Goal: Transaction & Acquisition: Purchase product/service

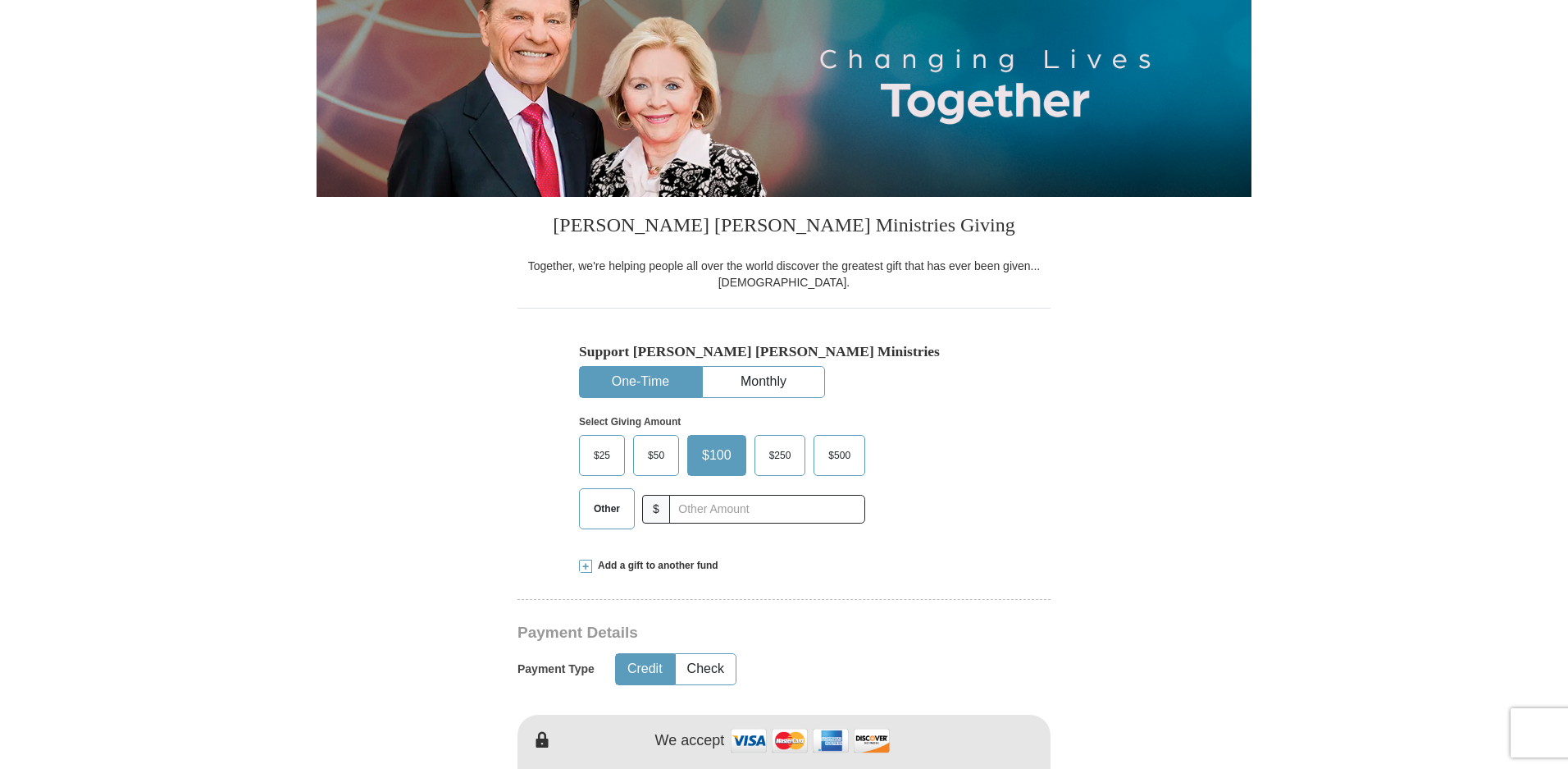
scroll to position [257, 0]
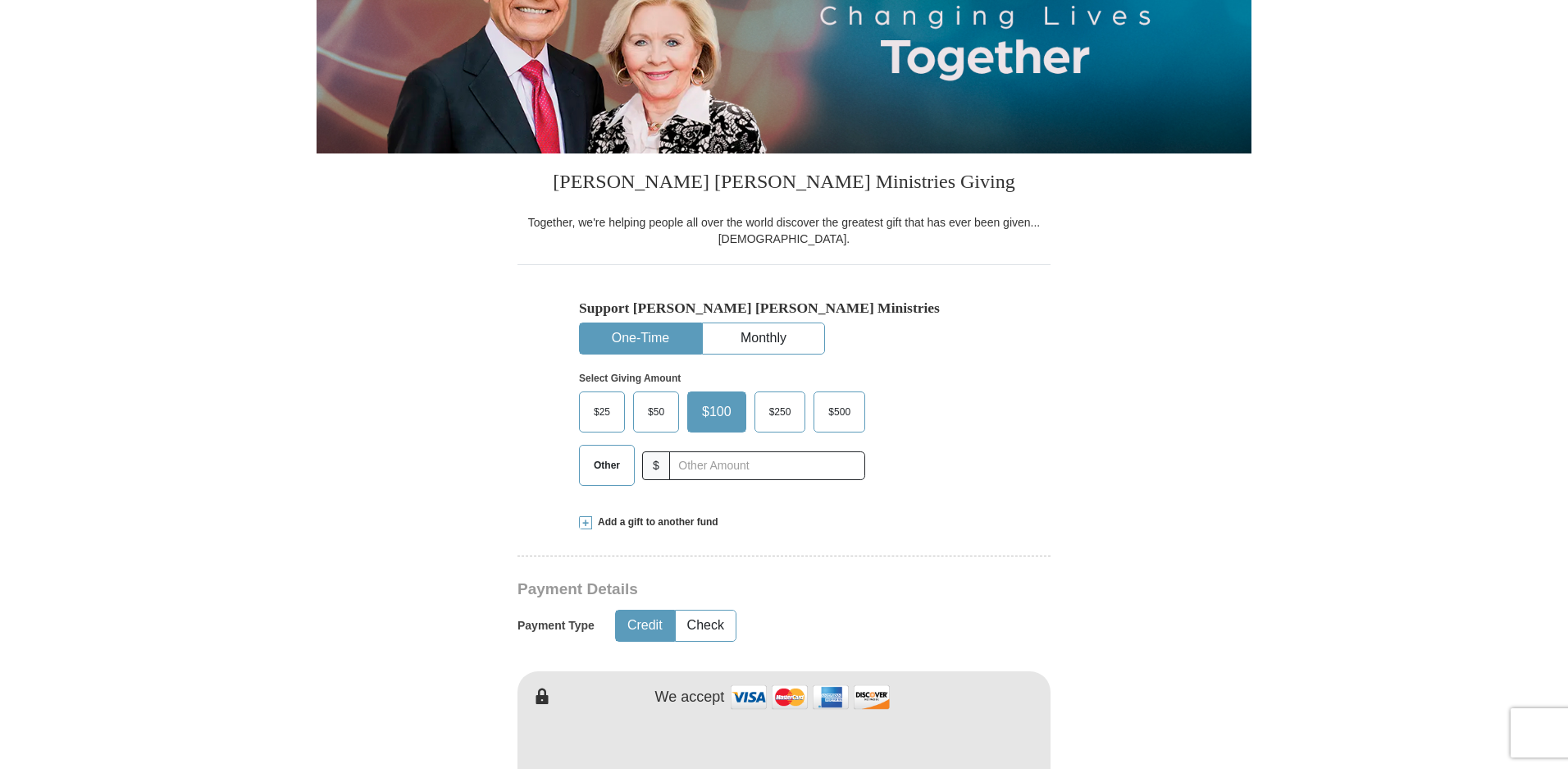
click at [597, 407] on span "$25" at bounding box center [602, 411] width 33 height 24
click at [0, 0] on input "$25" at bounding box center [0, 0] width 0 height 0
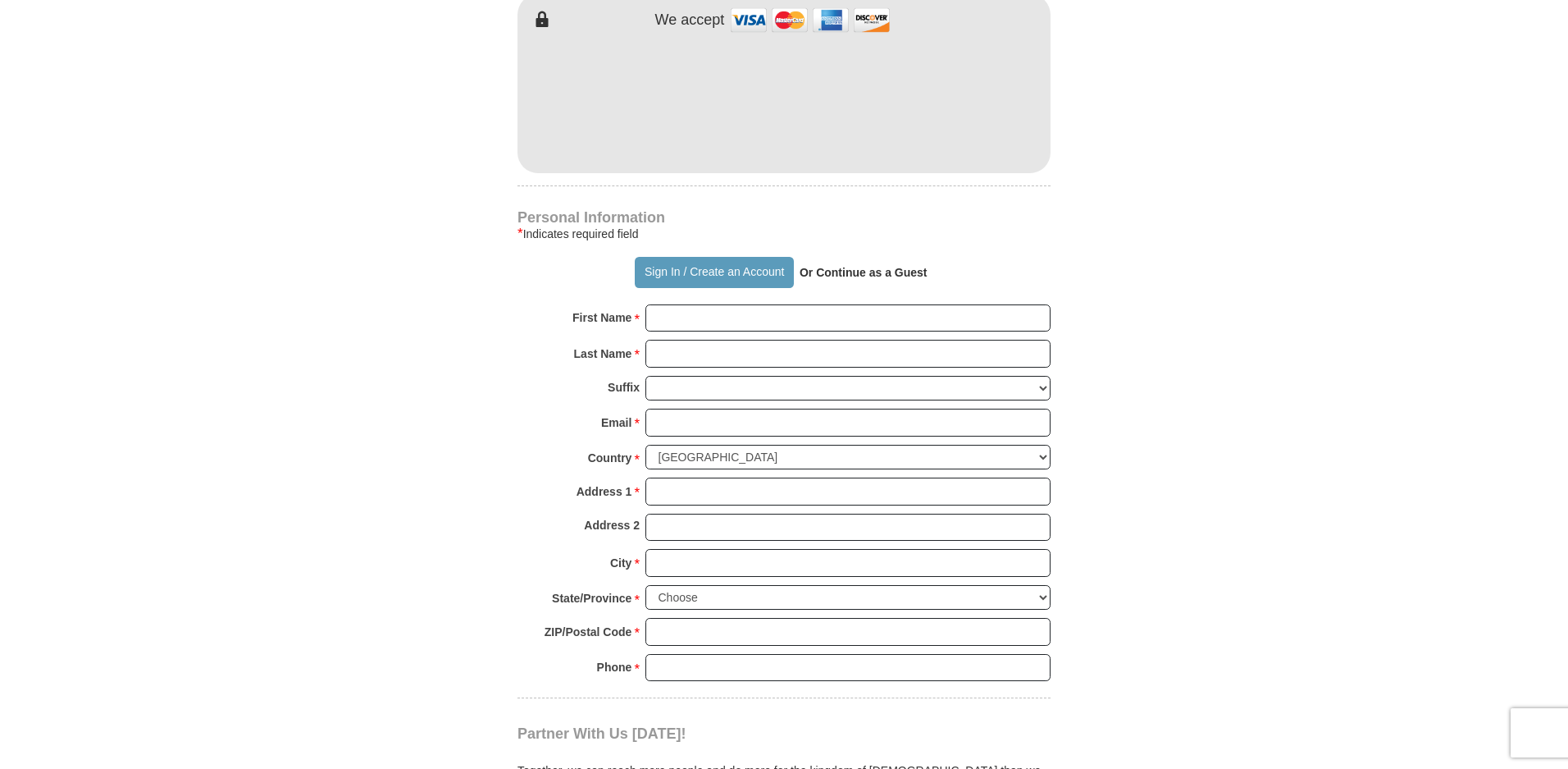
scroll to position [952, 0]
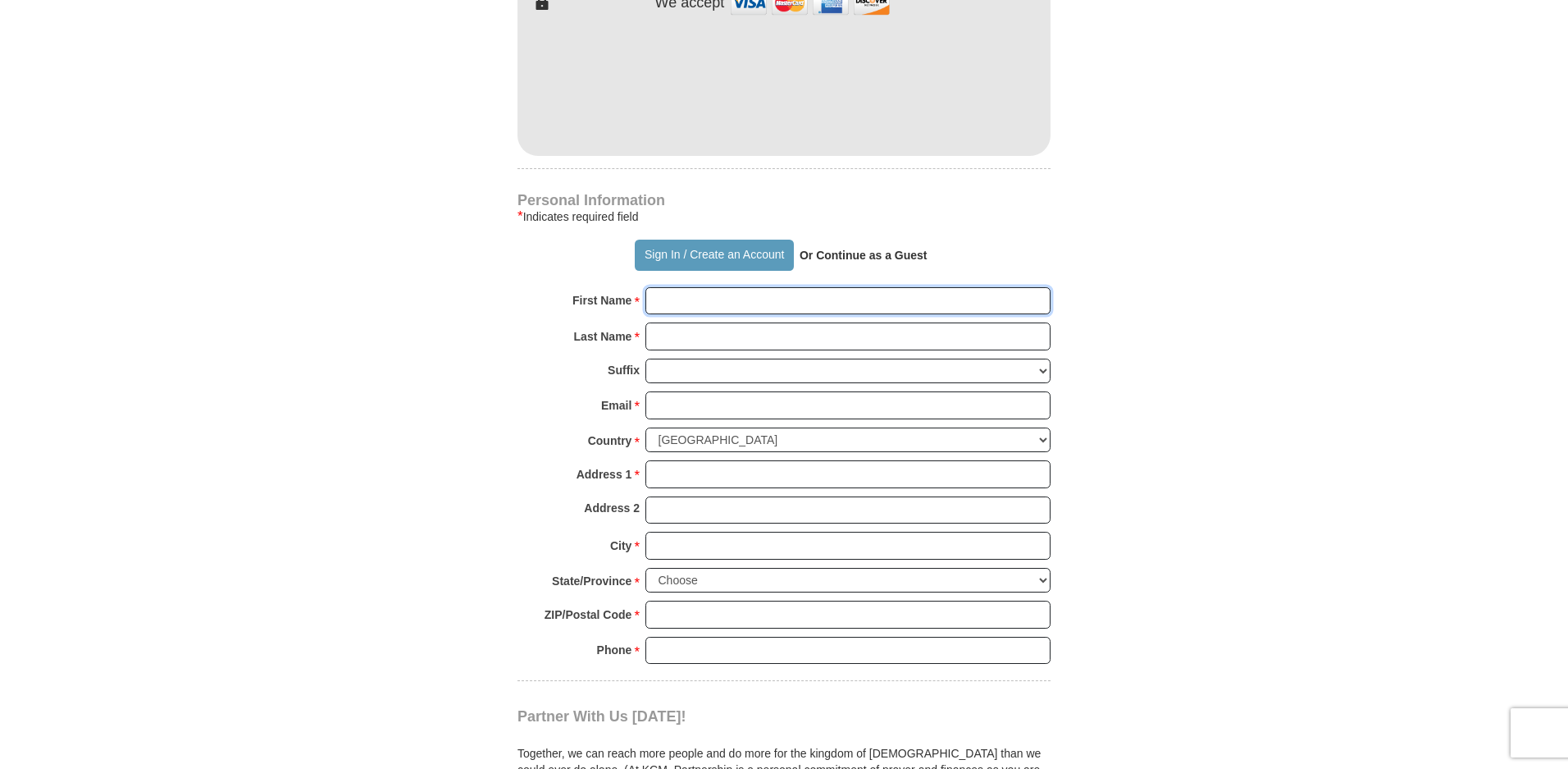
click at [678, 301] on input "First Name *" at bounding box center [848, 301] width 405 height 28
click at [544, 268] on div "Sign In / Create an Account Or Continue as a Guest" at bounding box center [783, 255] width 533 height 31
click at [660, 297] on input "First Name *" at bounding box center [848, 301] width 405 height 28
type input "[PERSON_NAME]"
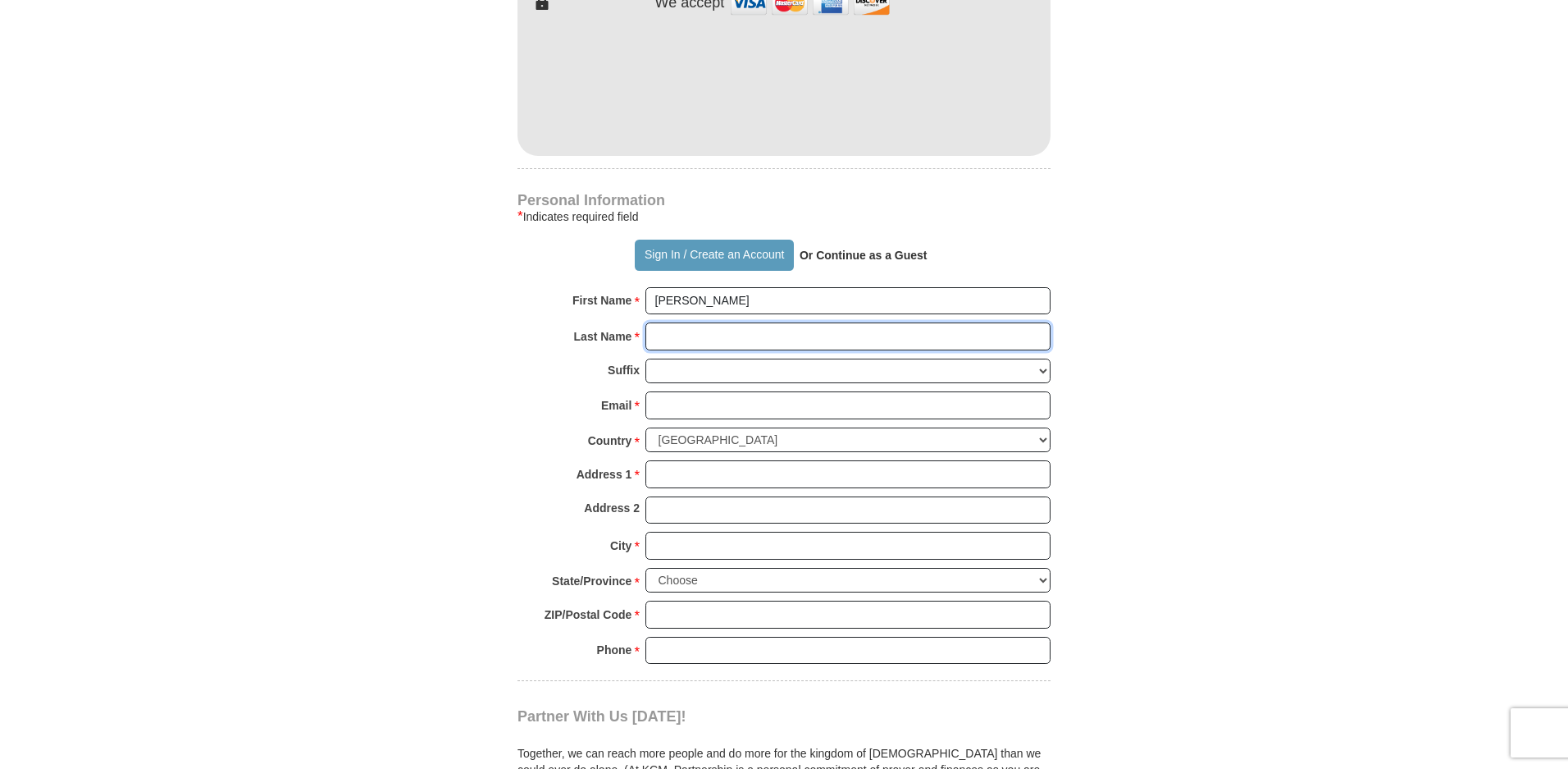
type input "[PERSON_NAME]"
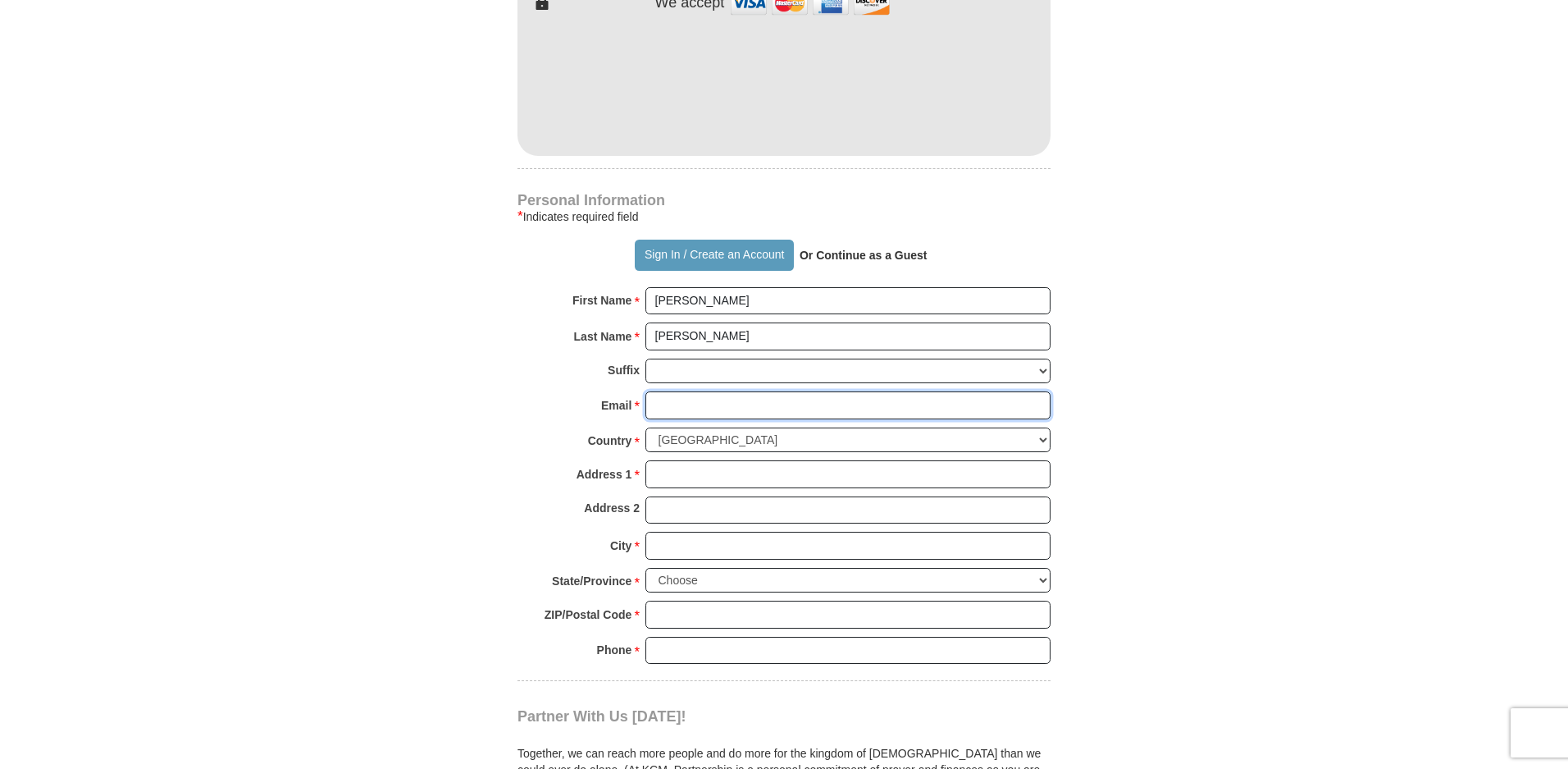
type input "[EMAIL_ADDRESS][DOMAIN_NAME]"
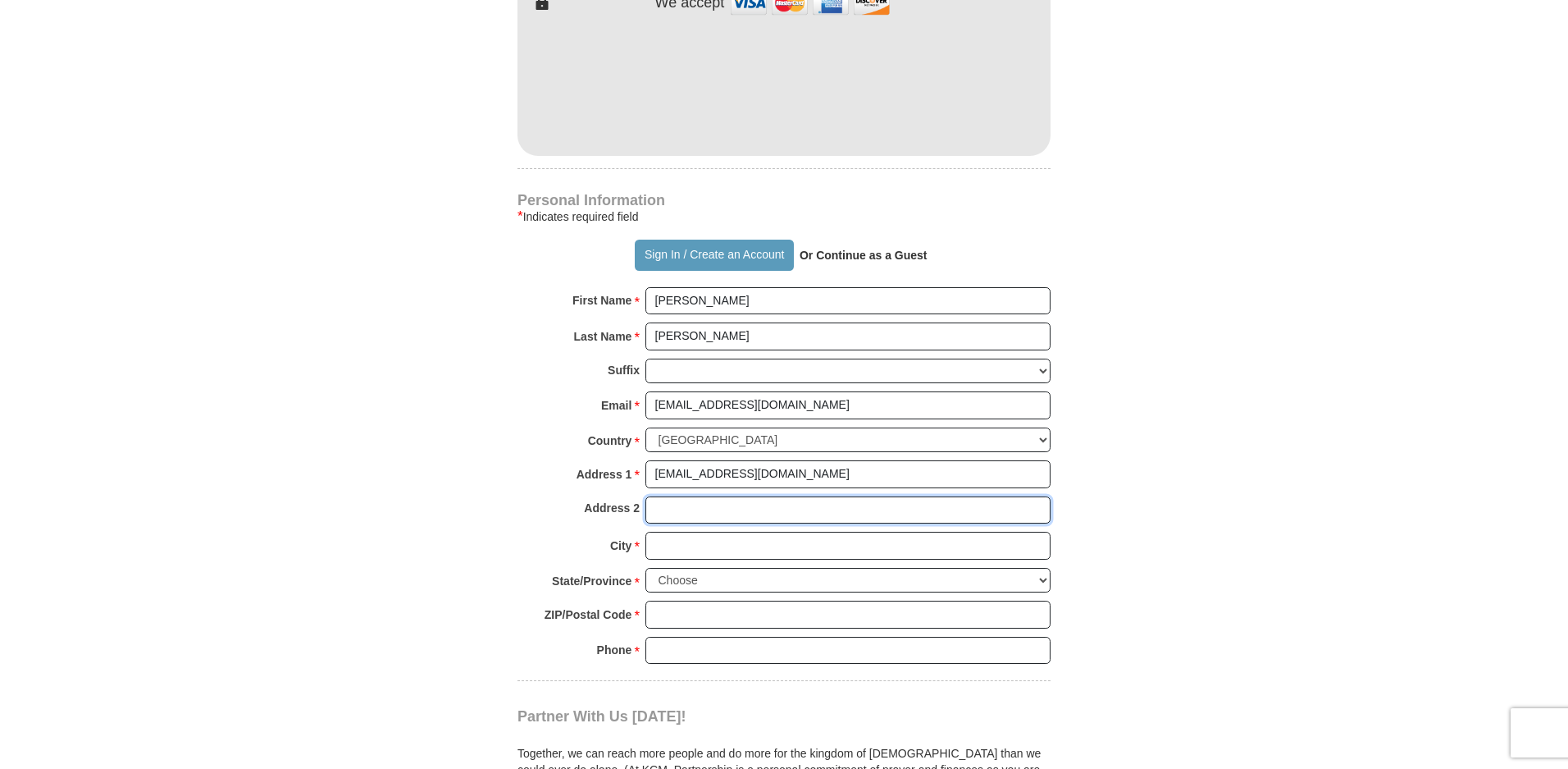
type input "[EMAIL_ADDRESS][DOMAIN_NAME]"
type input "Adelanto"
type input "92301"
type input "[PHONE_NUMBER]"
click at [780, 476] on input "[EMAIL_ADDRESS][DOMAIN_NAME]" at bounding box center [848, 474] width 405 height 28
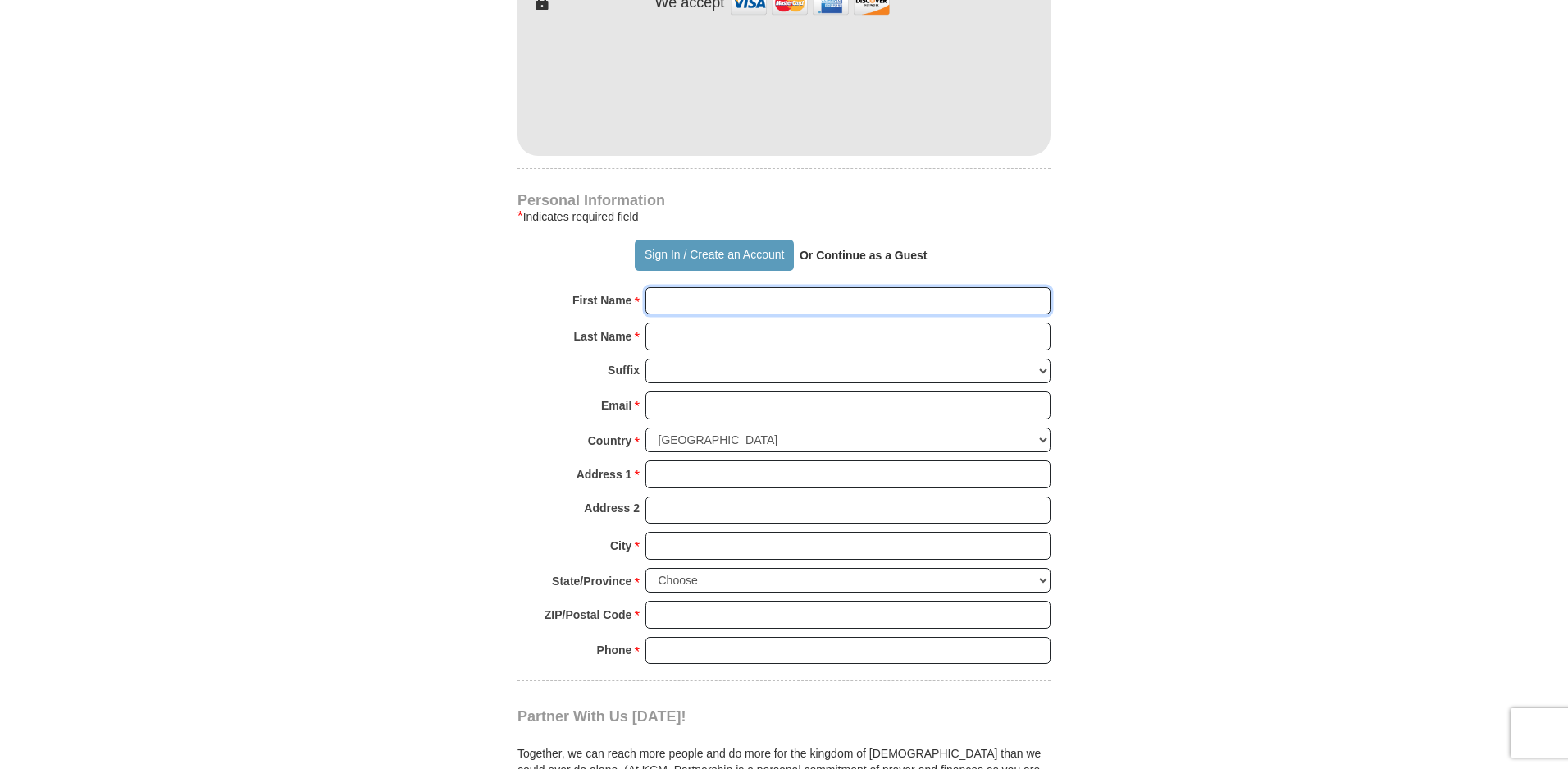
click at [655, 305] on input "First Name *" at bounding box center [848, 301] width 405 height 28
type input "[PERSON_NAME]"
type input "[EMAIL_ADDRESS][DOMAIN_NAME]"
type input "[STREET_ADDRESS]"
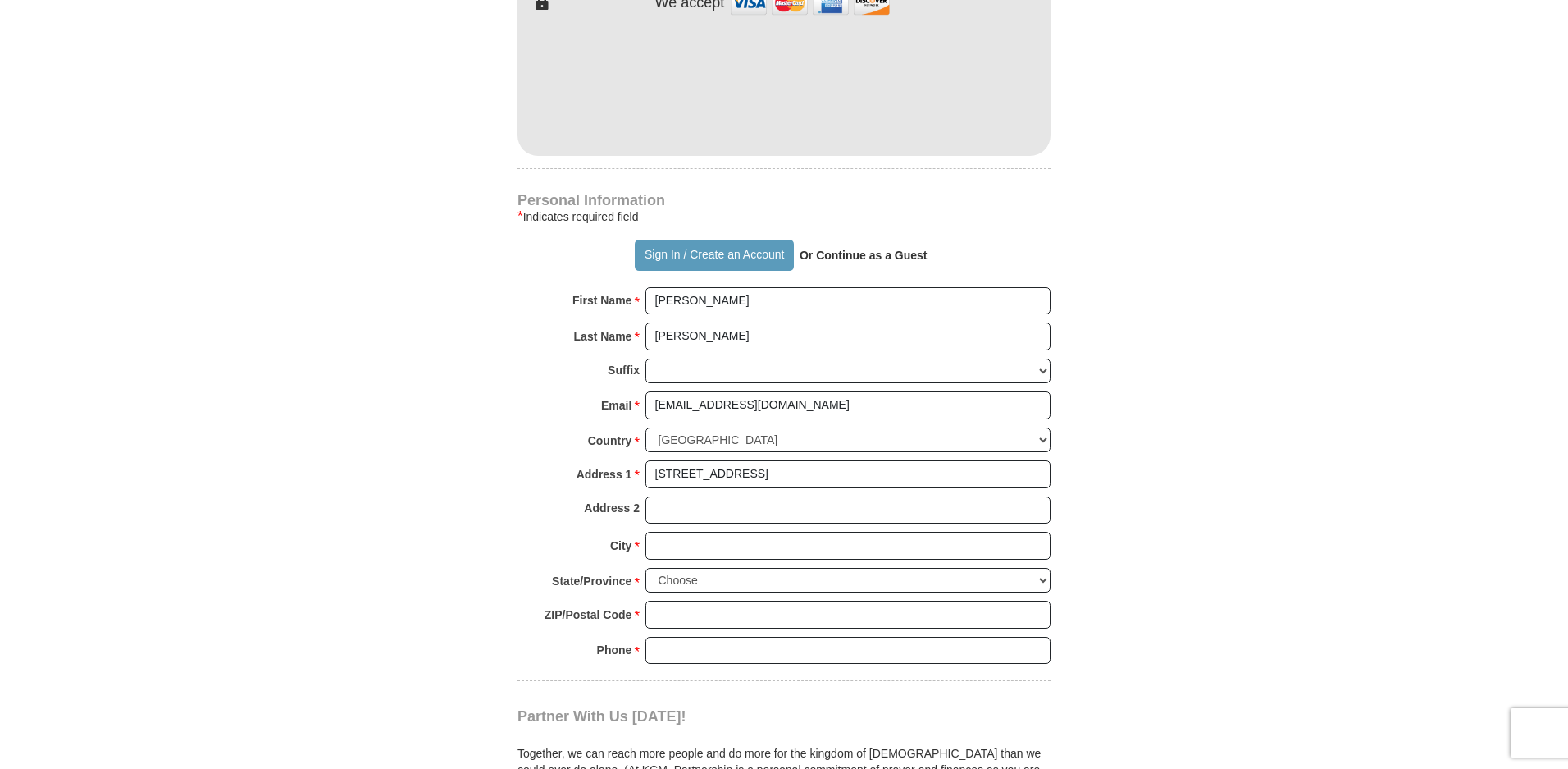
type input "Adelanto"
select select "CA"
type input "92301"
type input "7604861442"
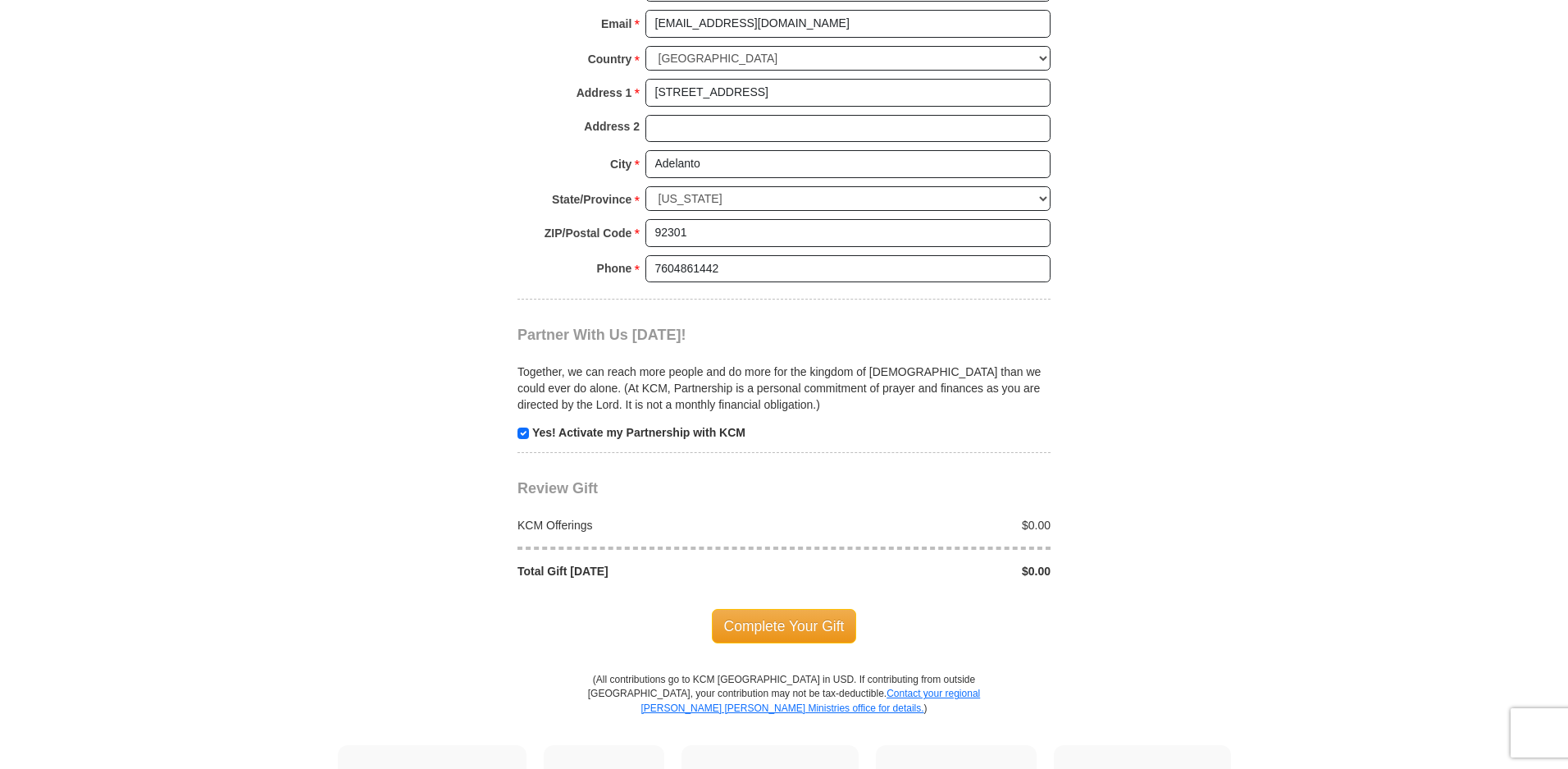
scroll to position [1531, 0]
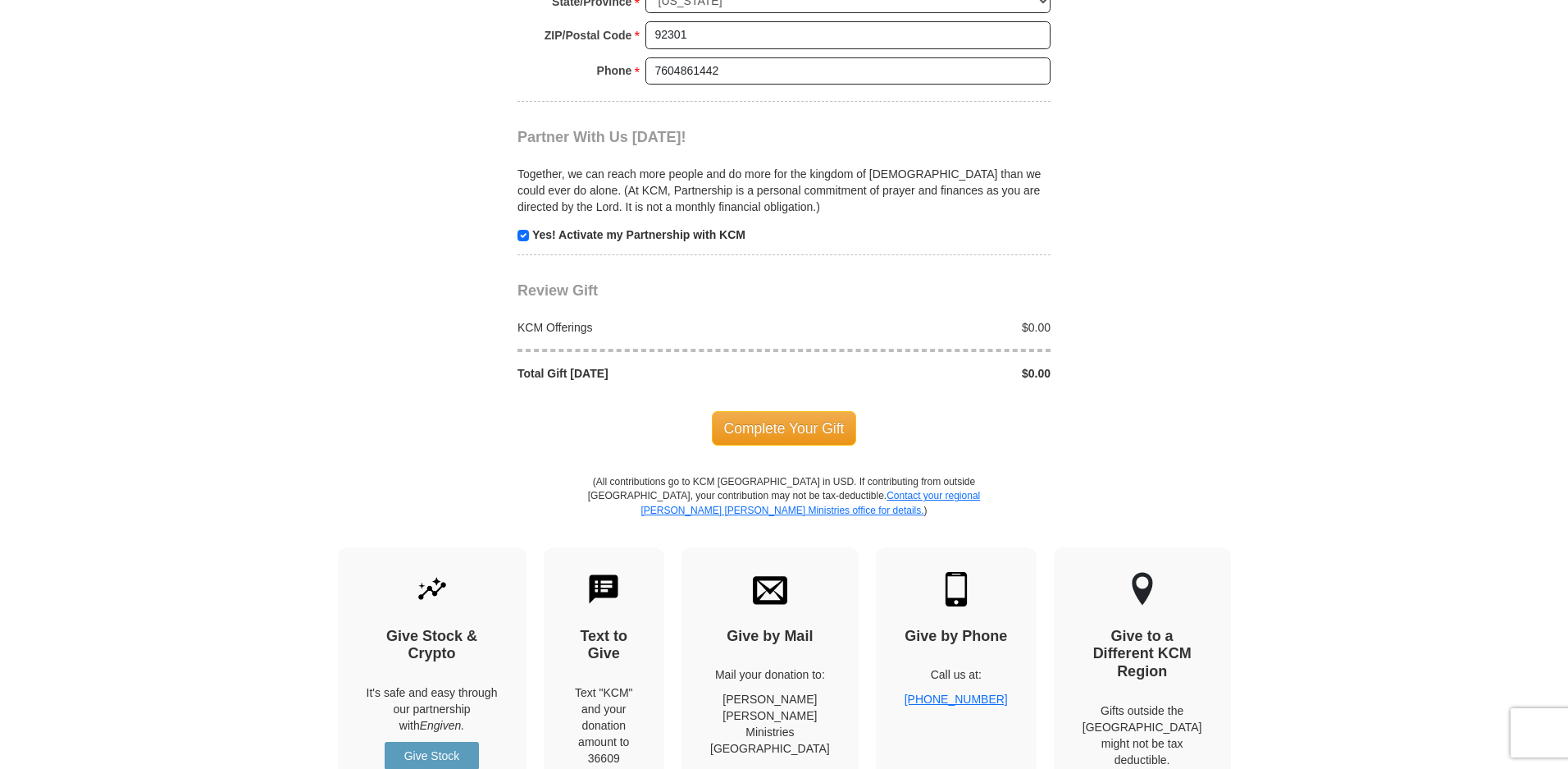
click at [522, 232] on input "checkbox" at bounding box center [523, 236] width 12 height 12
checkbox input "false"
click at [799, 431] on span "Complete Your Gift" at bounding box center [784, 429] width 145 height 35
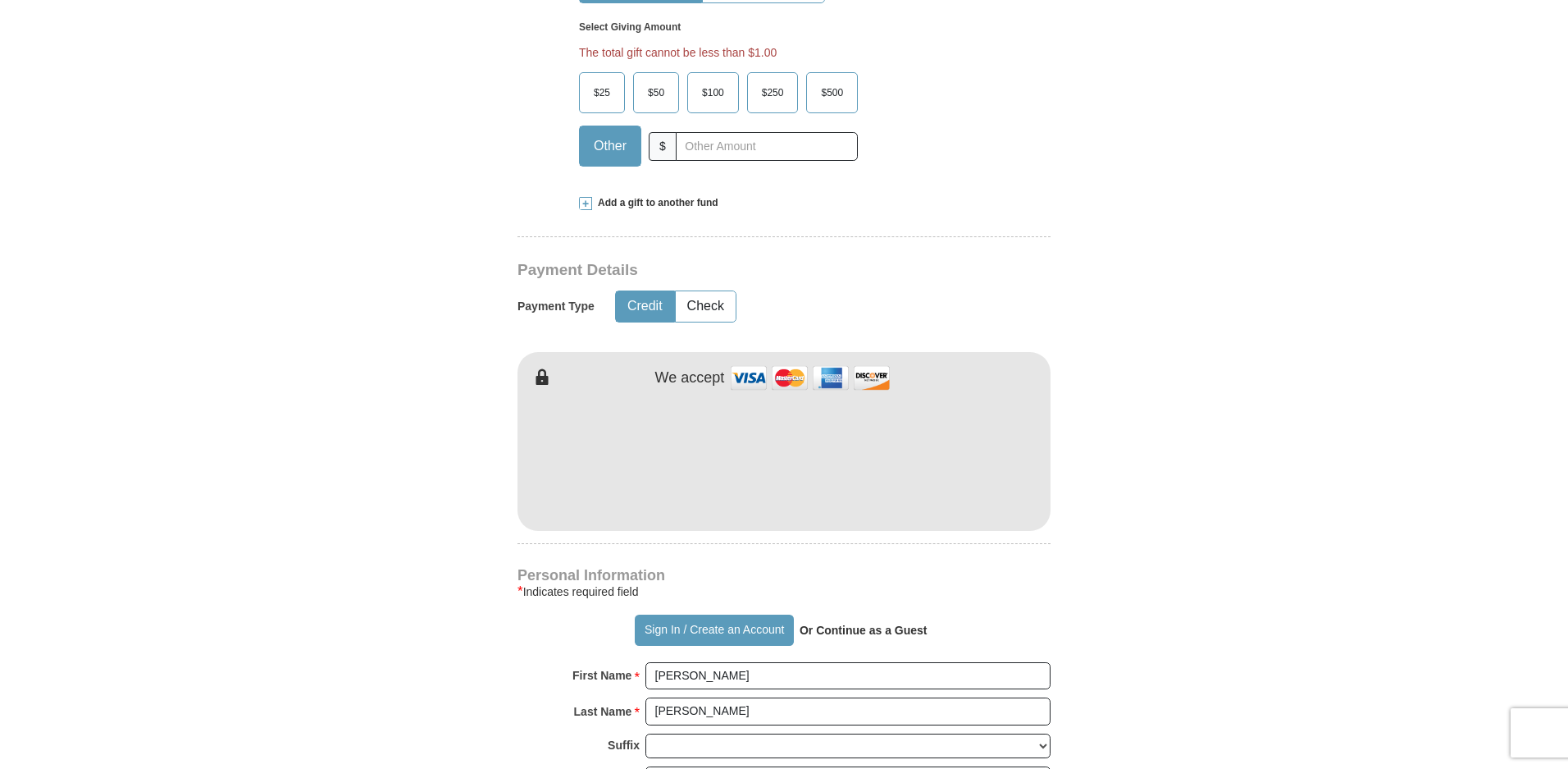
scroll to position [241, 0]
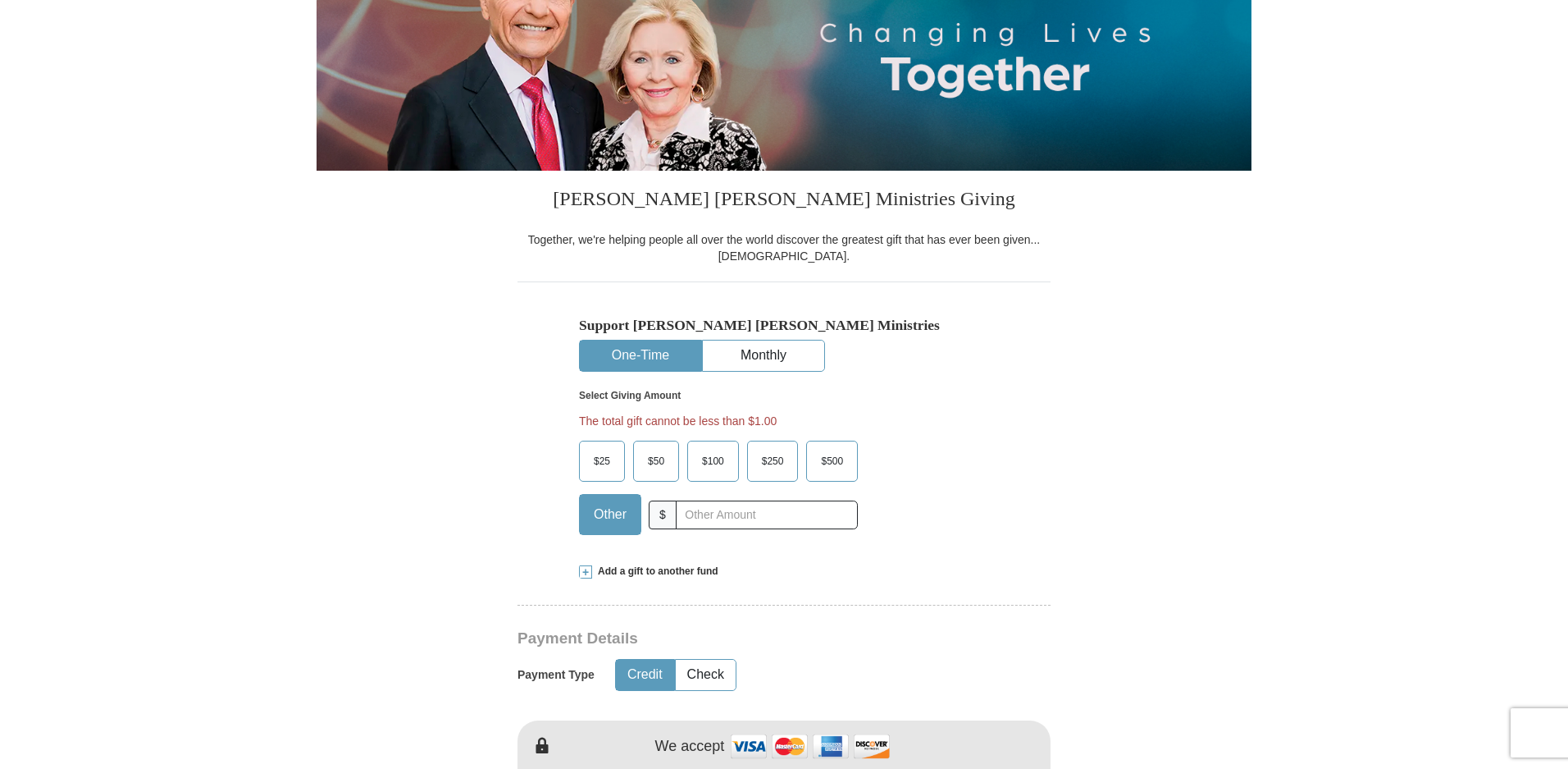
click at [597, 462] on span "$25" at bounding box center [602, 460] width 33 height 24
click at [0, 0] on input "$25" at bounding box center [0, 0] width 0 height 0
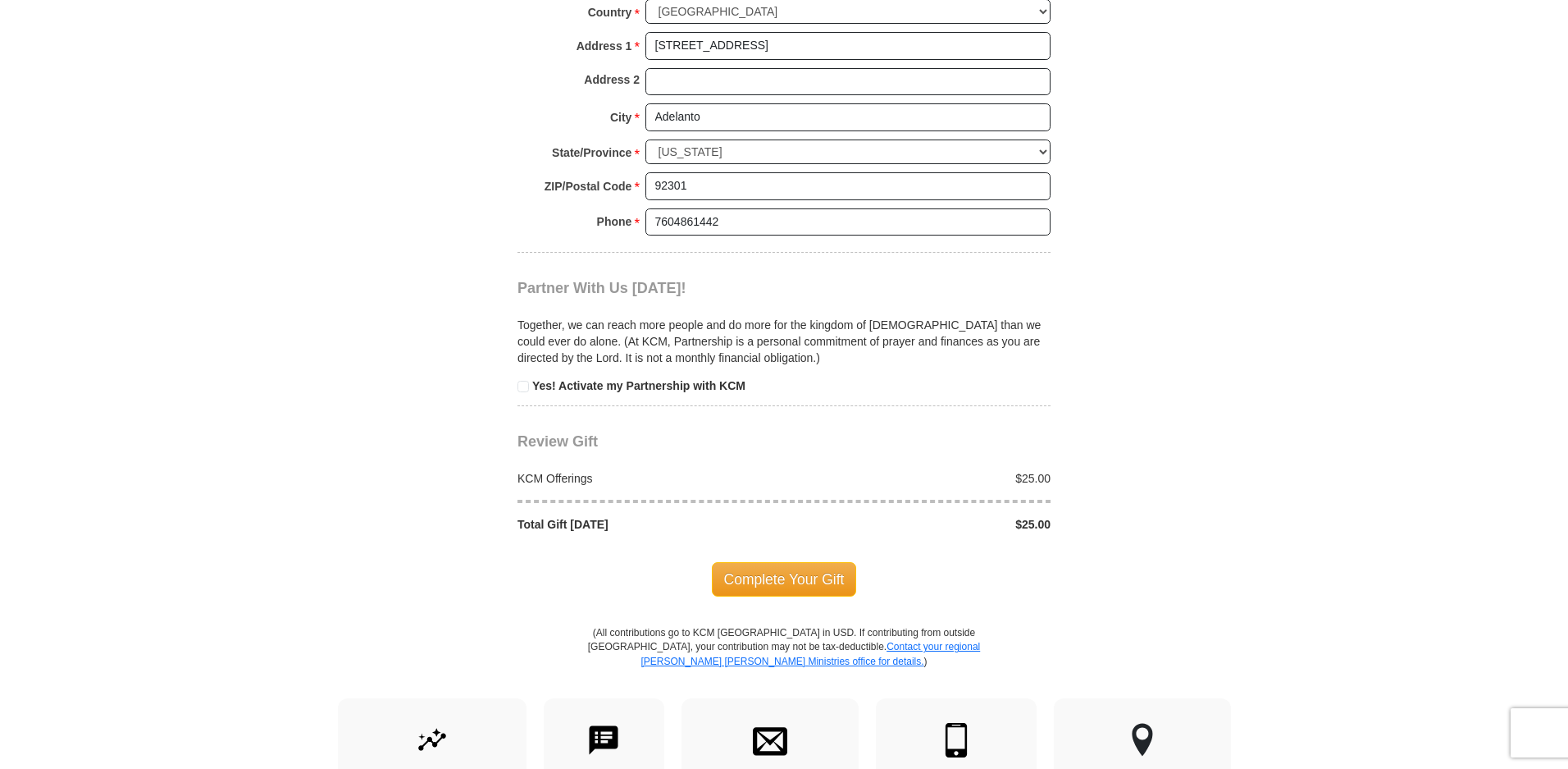
scroll to position [1419, 0]
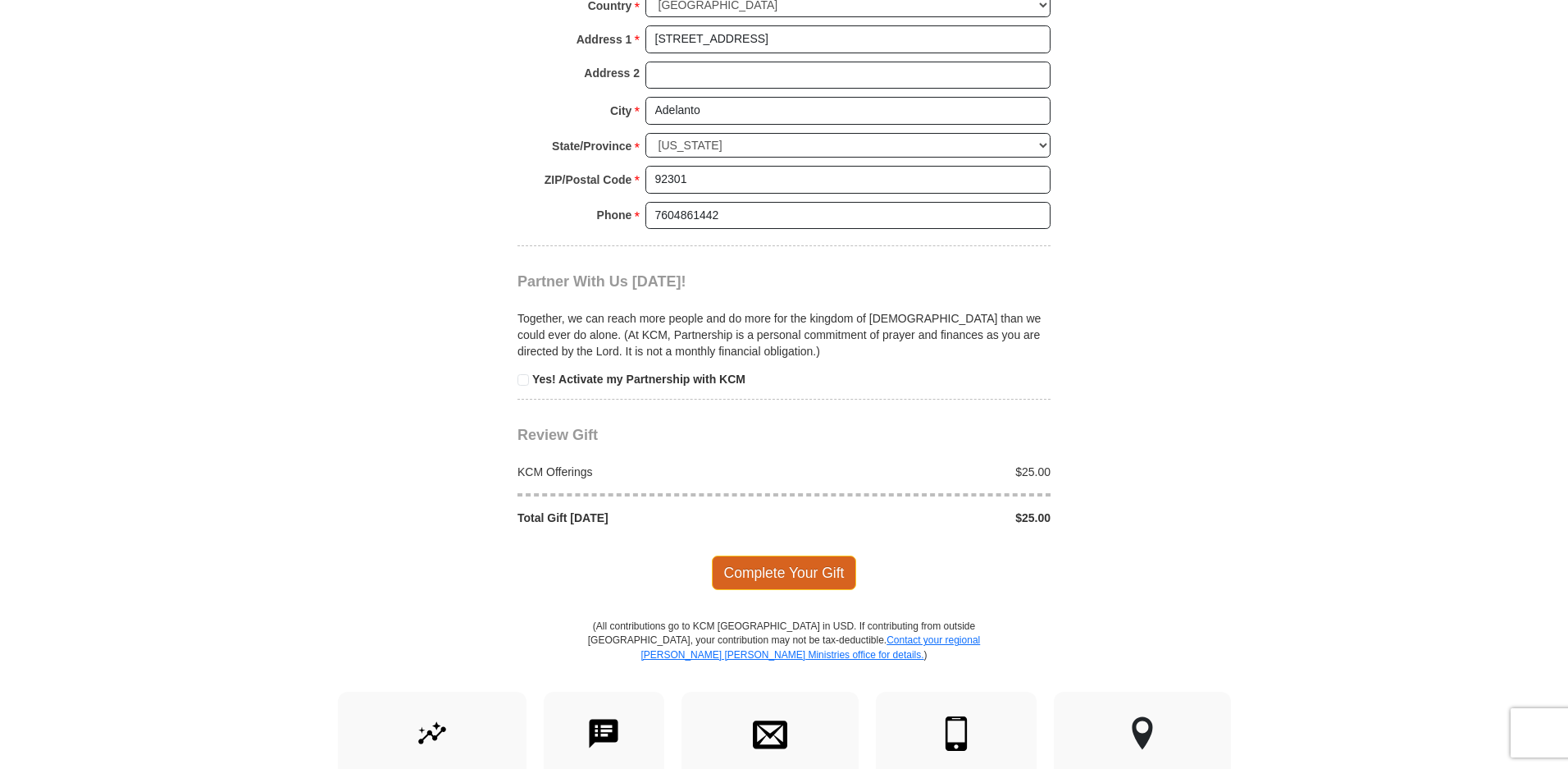
click at [747, 579] on span "Complete Your Gift" at bounding box center [784, 573] width 145 height 35
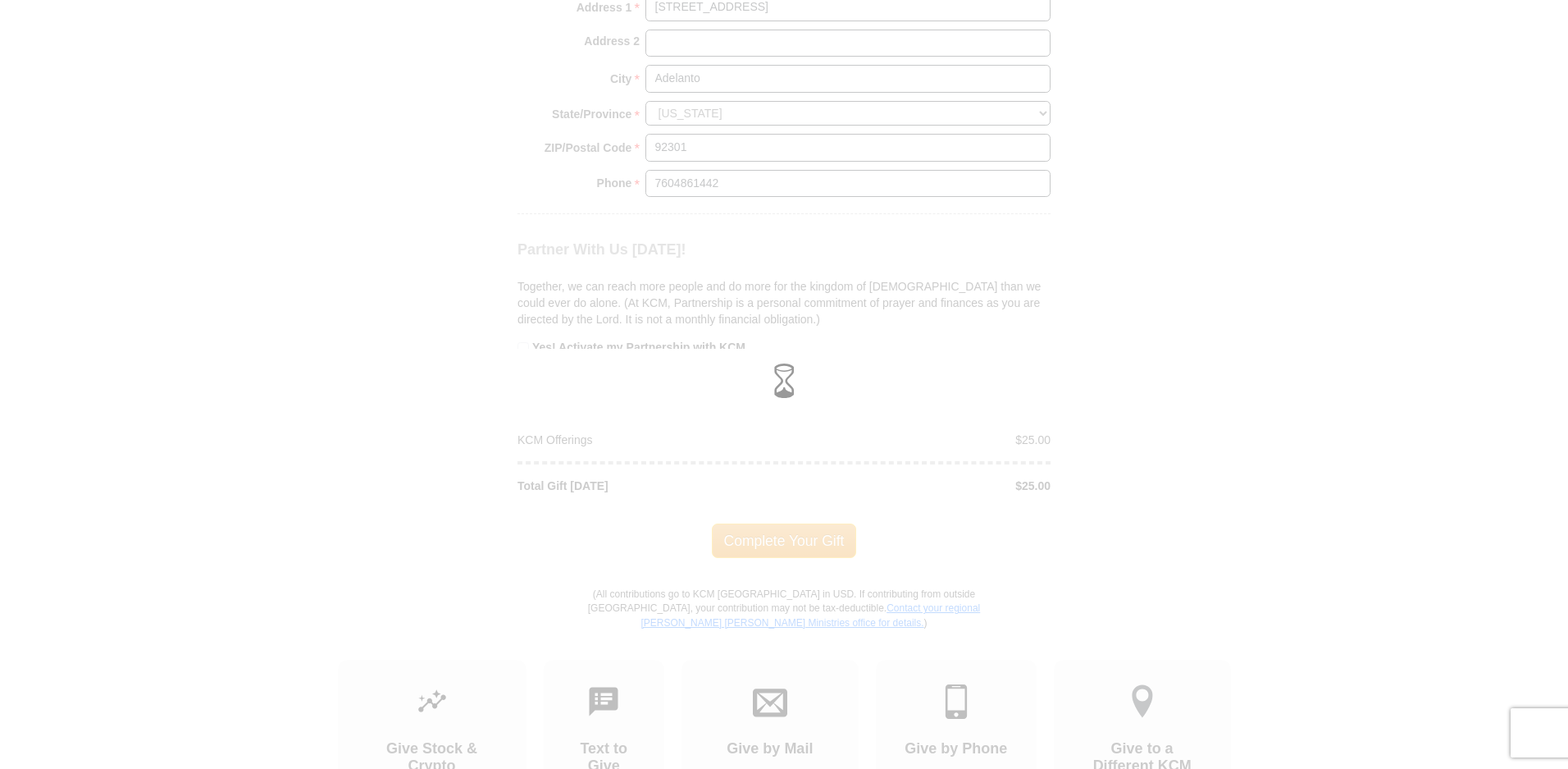
scroll to position [1387, 0]
